Goal: Manage account settings

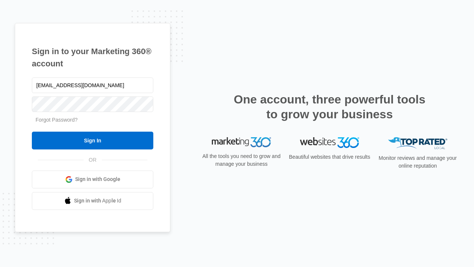
type input "[EMAIL_ADDRESS][DOMAIN_NAME]"
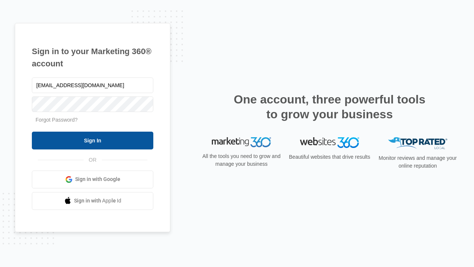
click at [93, 140] on input "Sign In" at bounding box center [92, 140] width 121 height 18
